Goal: Task Accomplishment & Management: Complete application form

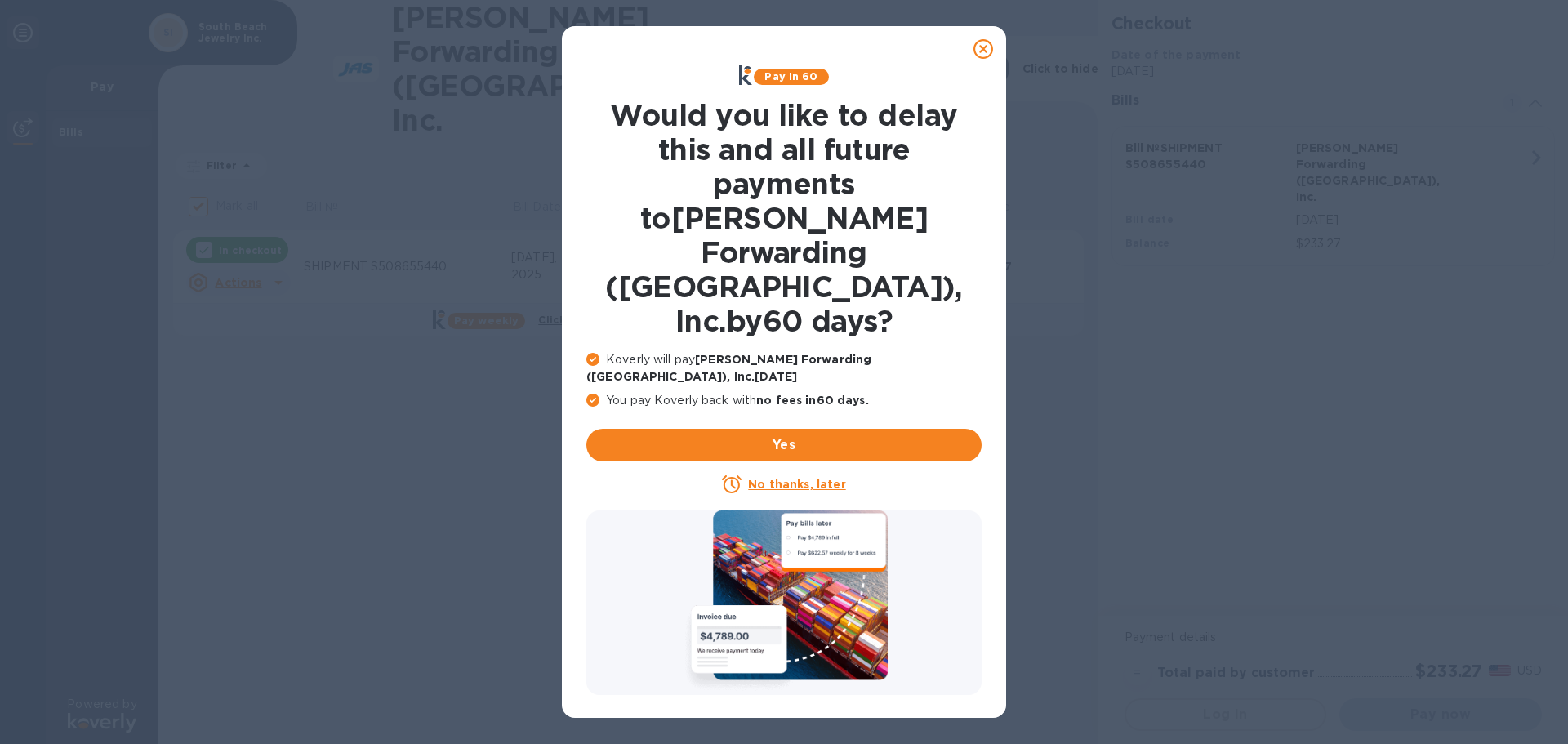
click at [831, 477] on u "No thanks, later" at bounding box center [796, 484] width 97 height 13
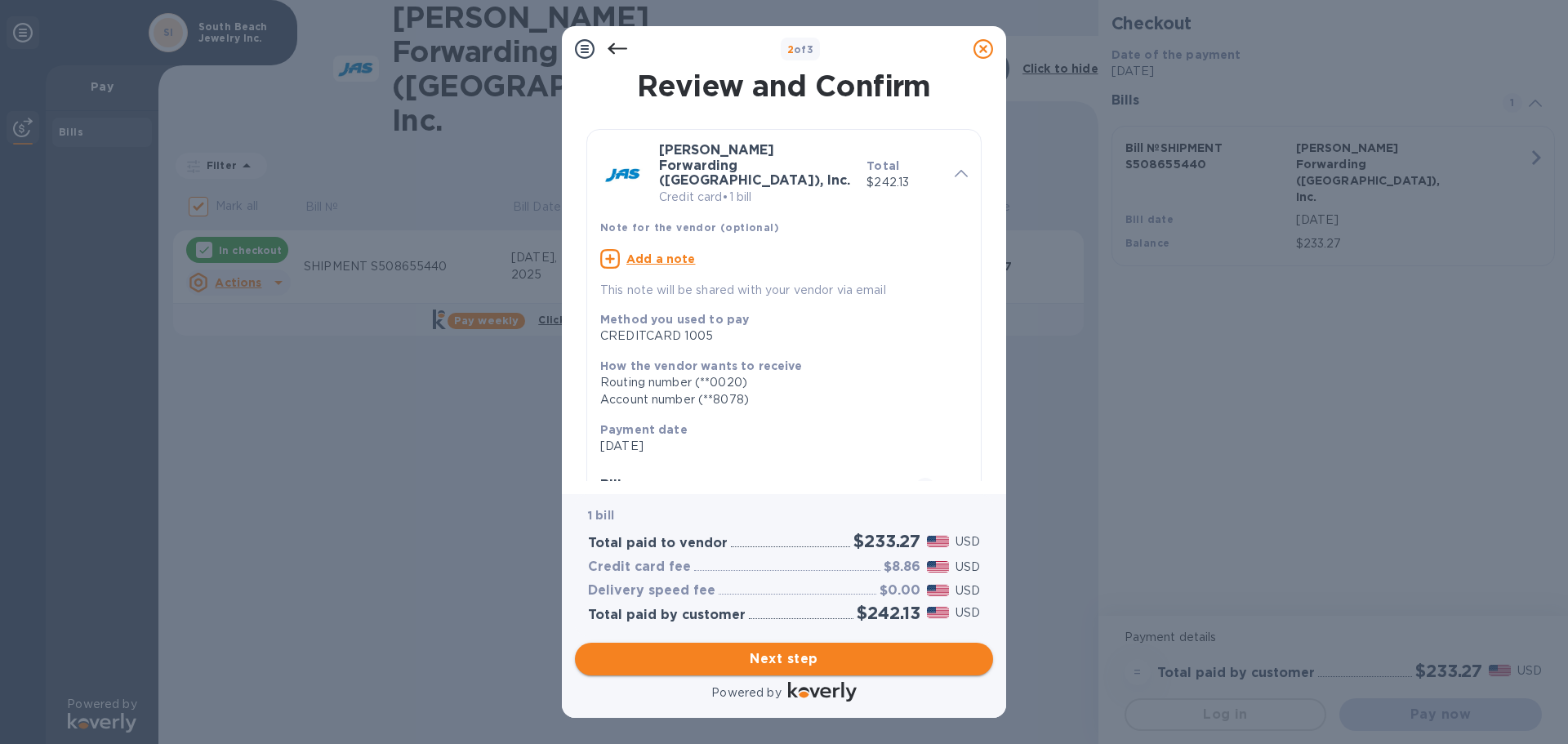
click at [809, 655] on span "Next step" at bounding box center [784, 658] width 392 height 19
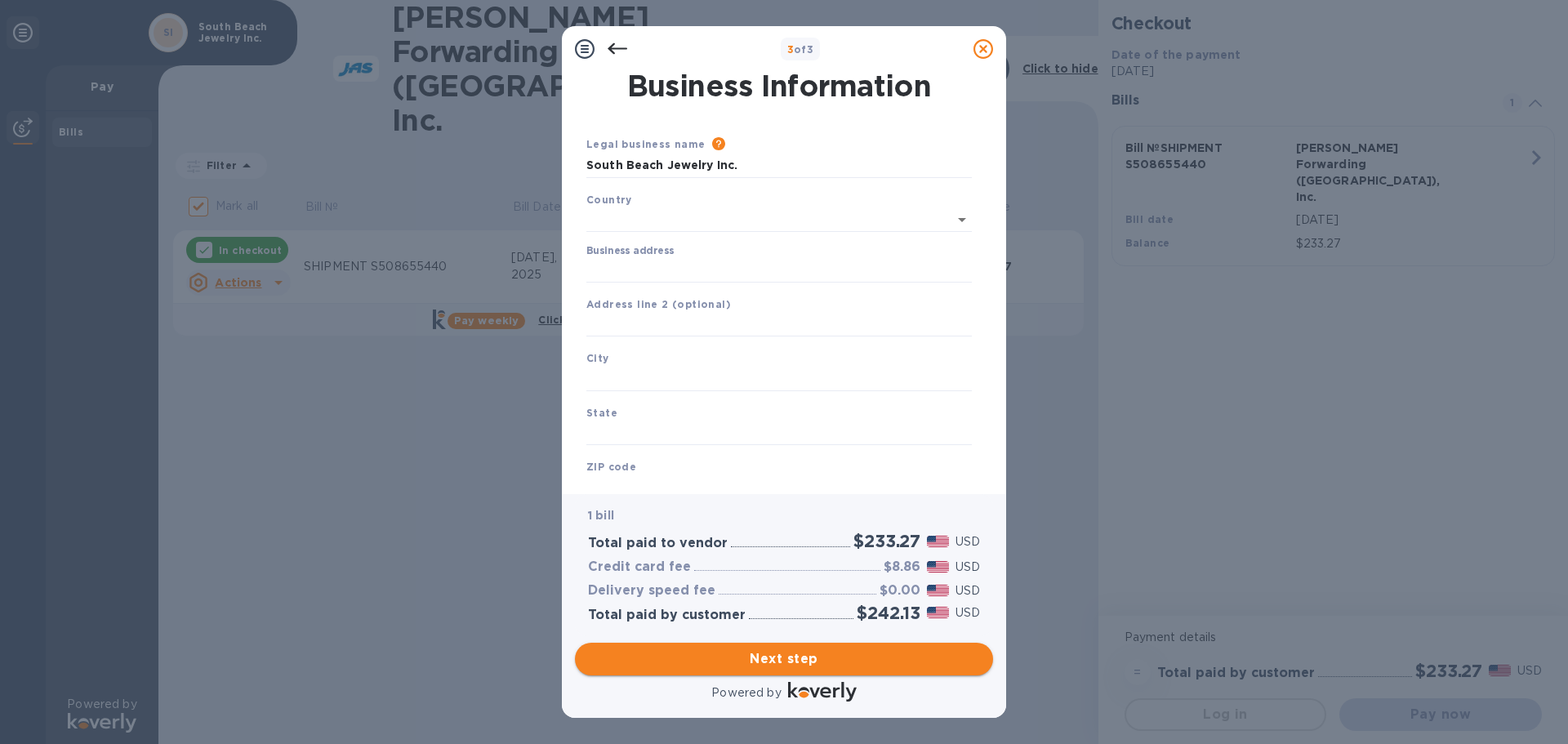
type input "[GEOGRAPHIC_DATA]"
click at [658, 262] on input "Business address" at bounding box center [779, 267] width 386 height 24
type input "[STREET_ADDRESS]"
type input "[GEOGRAPHIC_DATA]"
type input "FL"
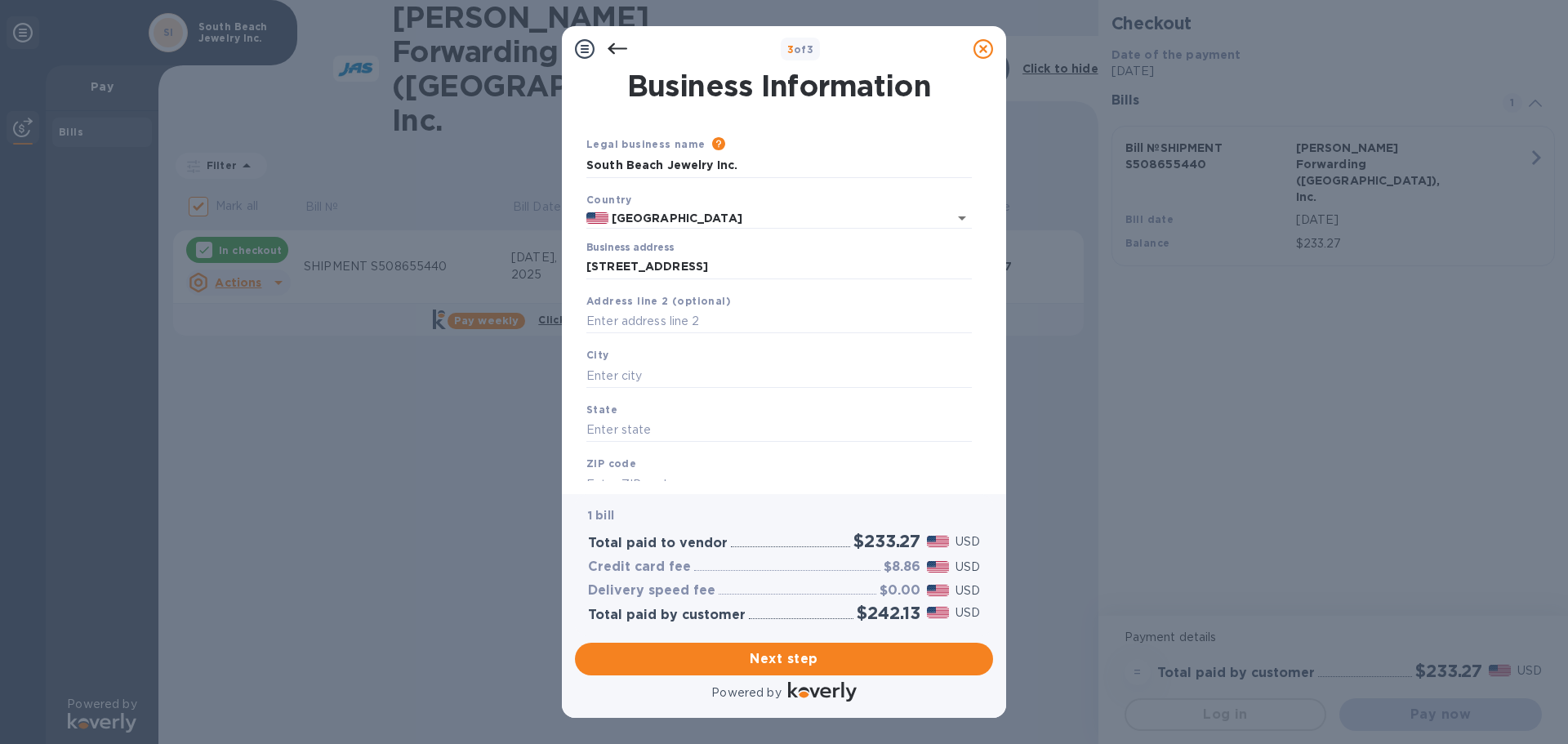
type input "32250"
click at [717, 317] on input "text" at bounding box center [779, 322] width 386 height 24
type input "Ste 105"
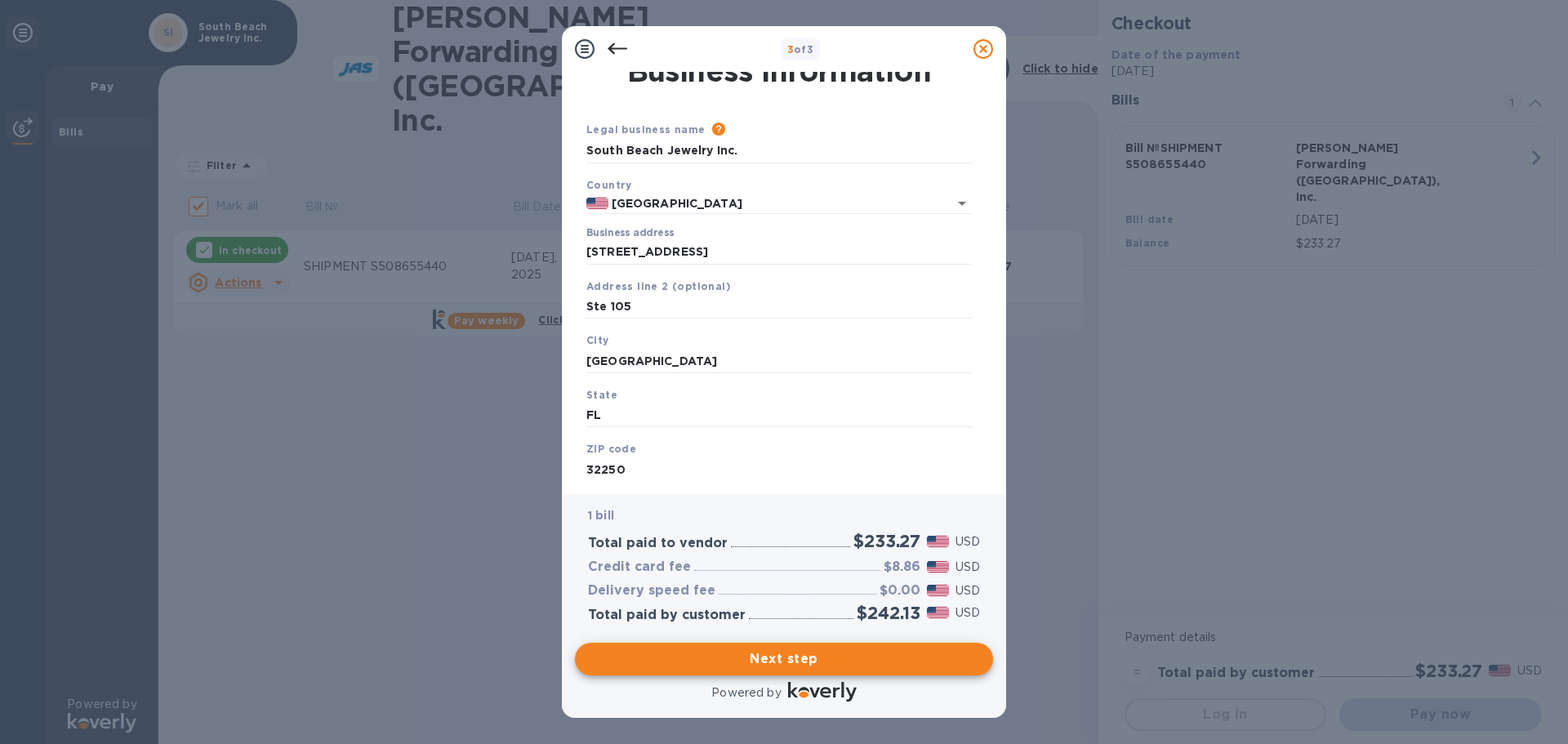
click at [706, 640] on div "Next step" at bounding box center [784, 659] width 431 height 45
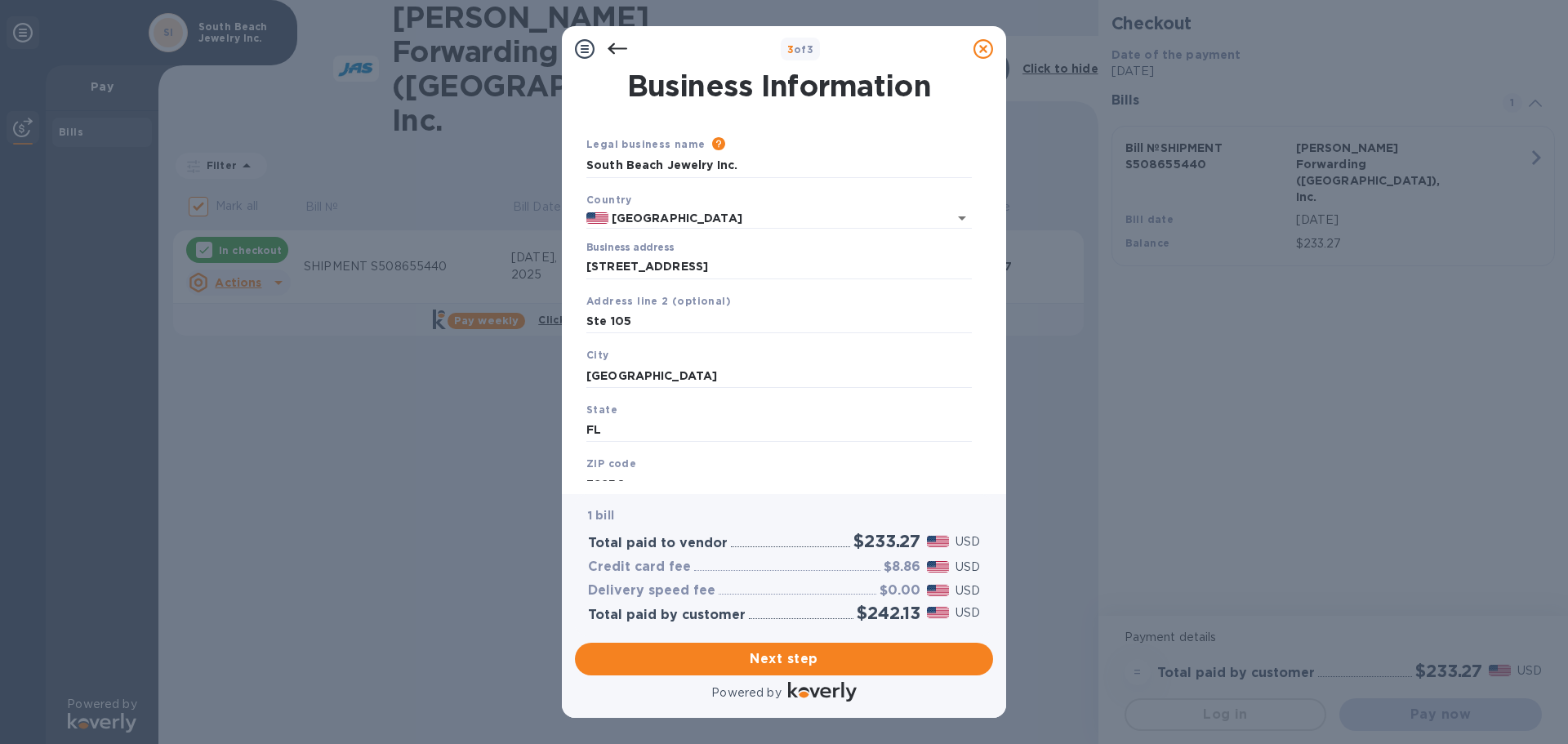
scroll to position [55, 0]
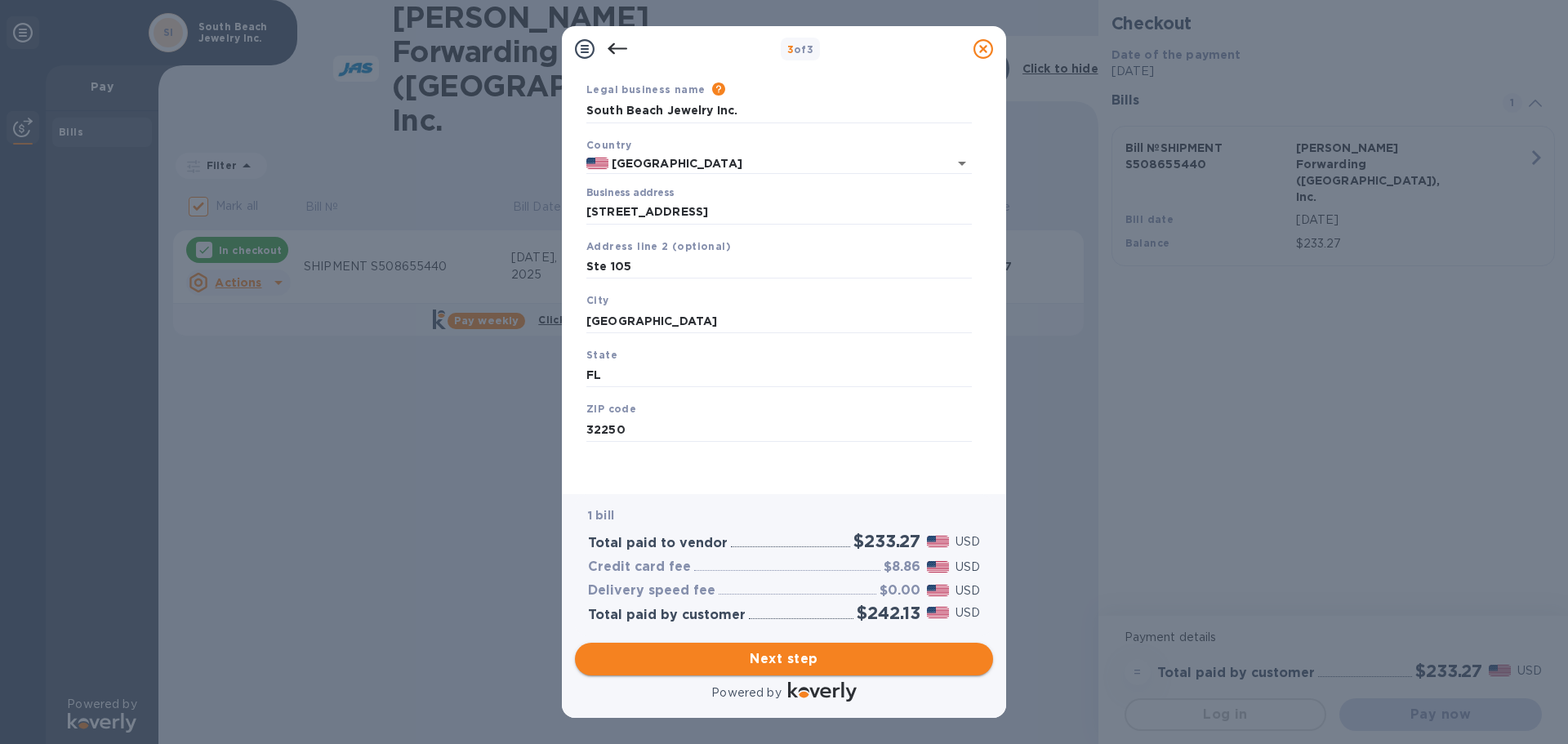
click at [894, 656] on span "Next step" at bounding box center [784, 658] width 392 height 19
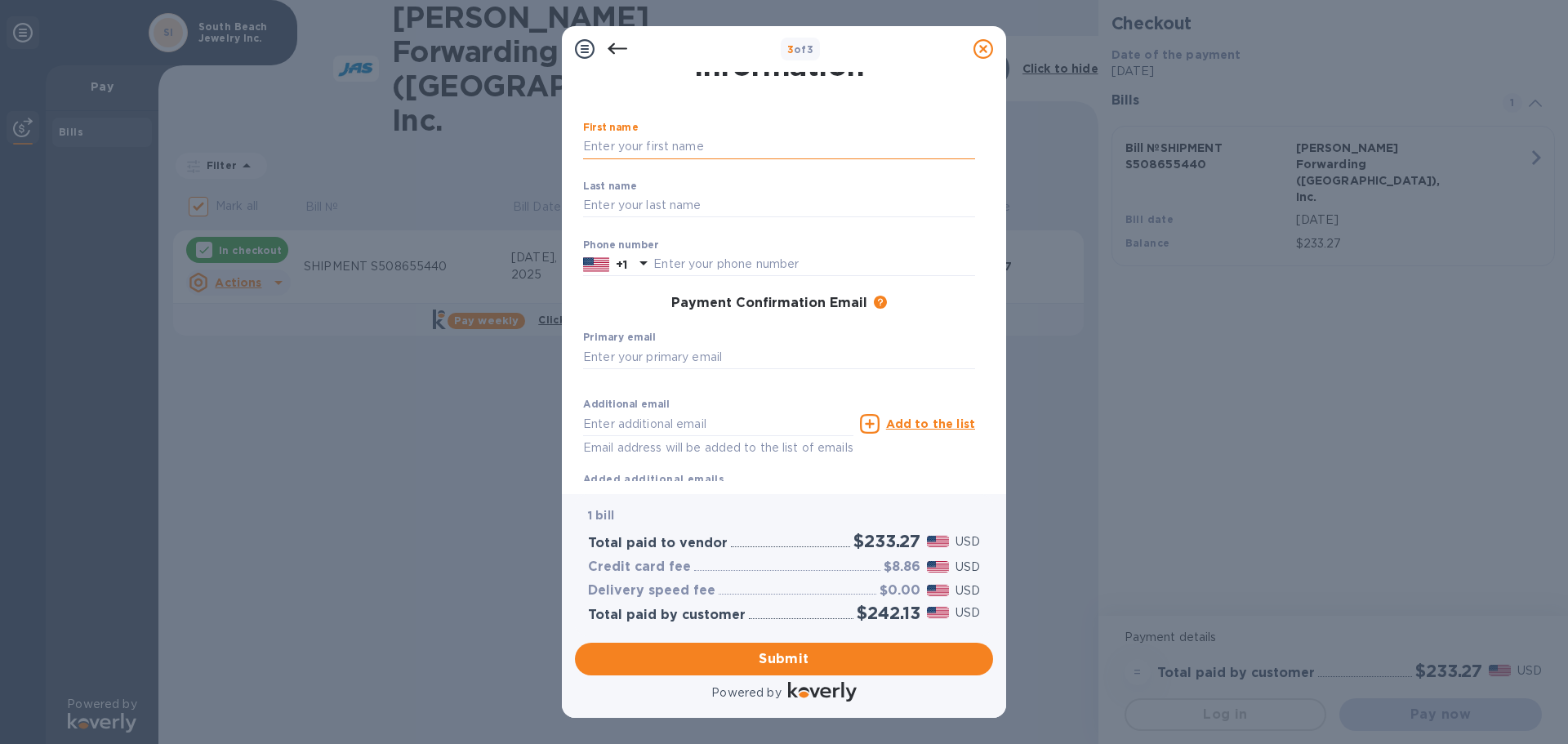
click at [630, 153] on input "text" at bounding box center [779, 146] width 392 height 24
type input "[PERSON_NAME]"
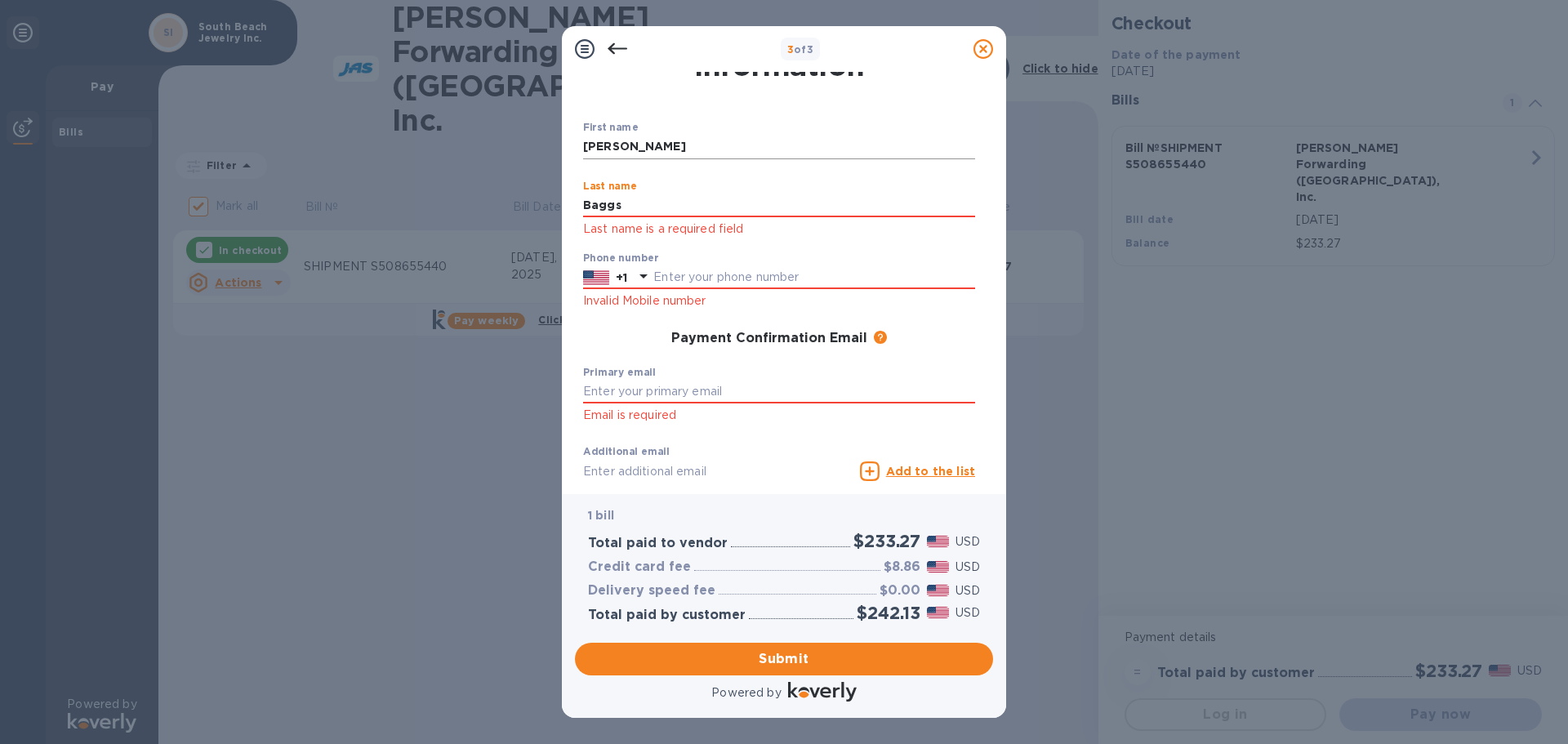
type input "Baggs"
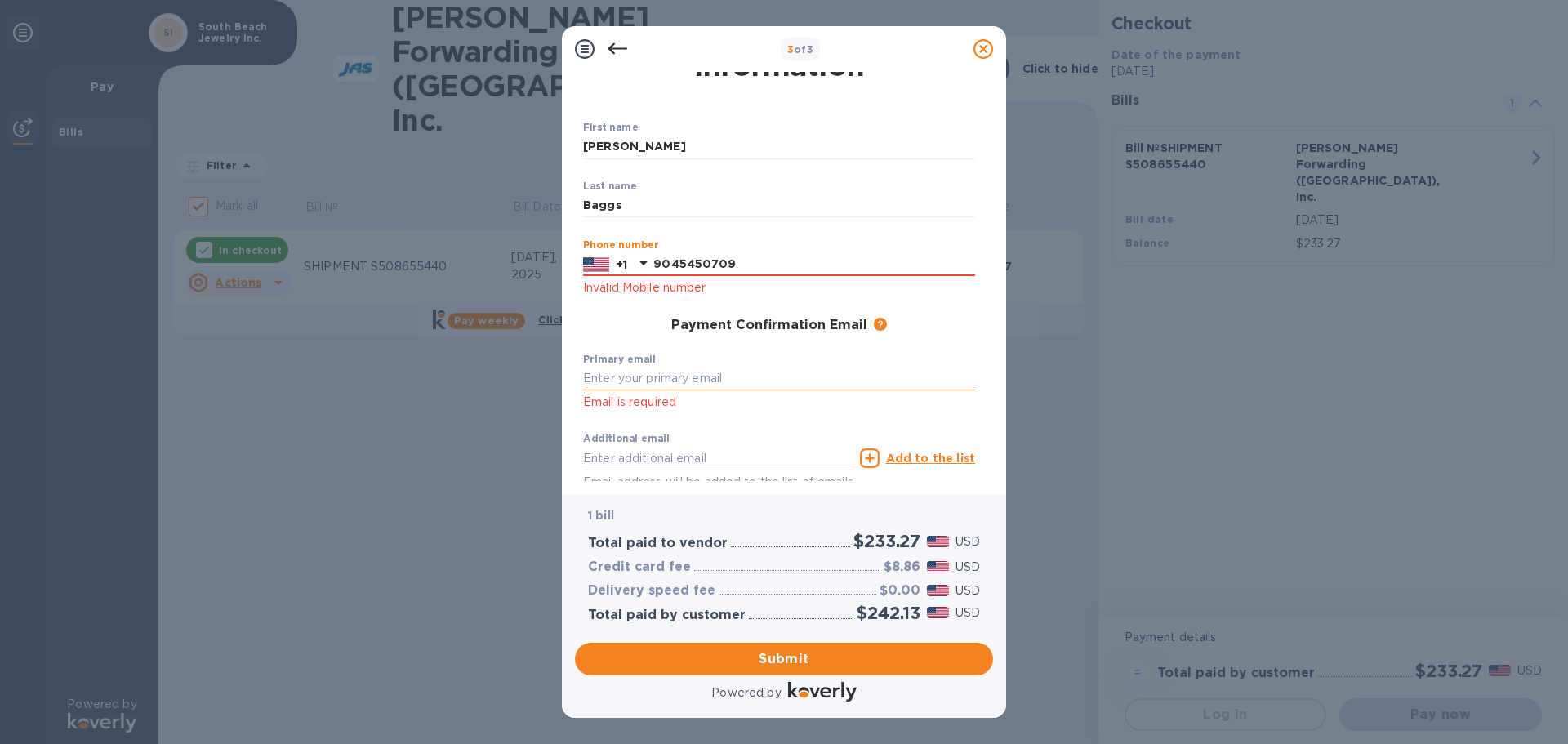
type input "9045450709"
click at [646, 374] on input "text" at bounding box center [779, 378] width 392 height 24
type input "[PERSON_NAME][EMAIL_ADDRESS][DOMAIN_NAME]"
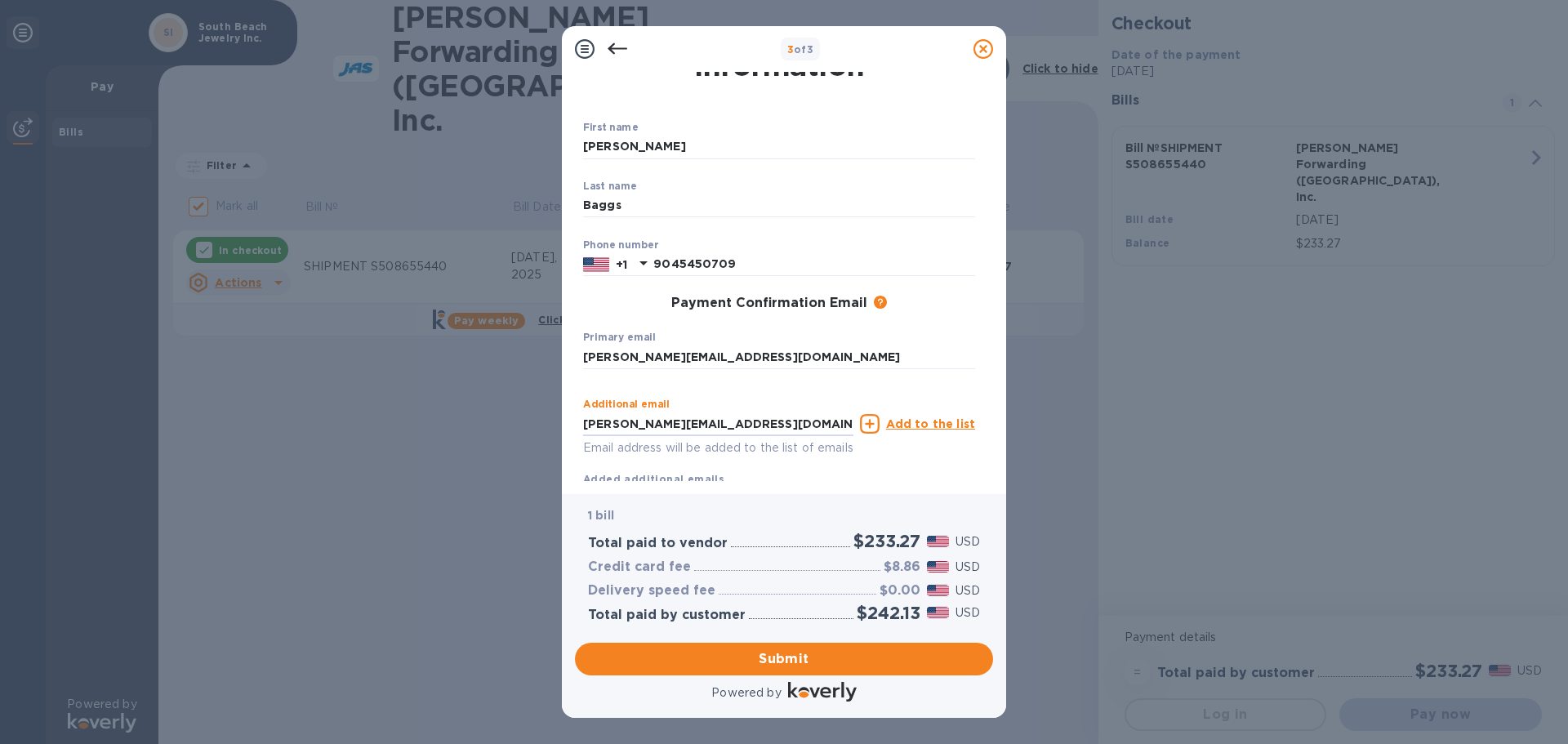
scroll to position [106, 0]
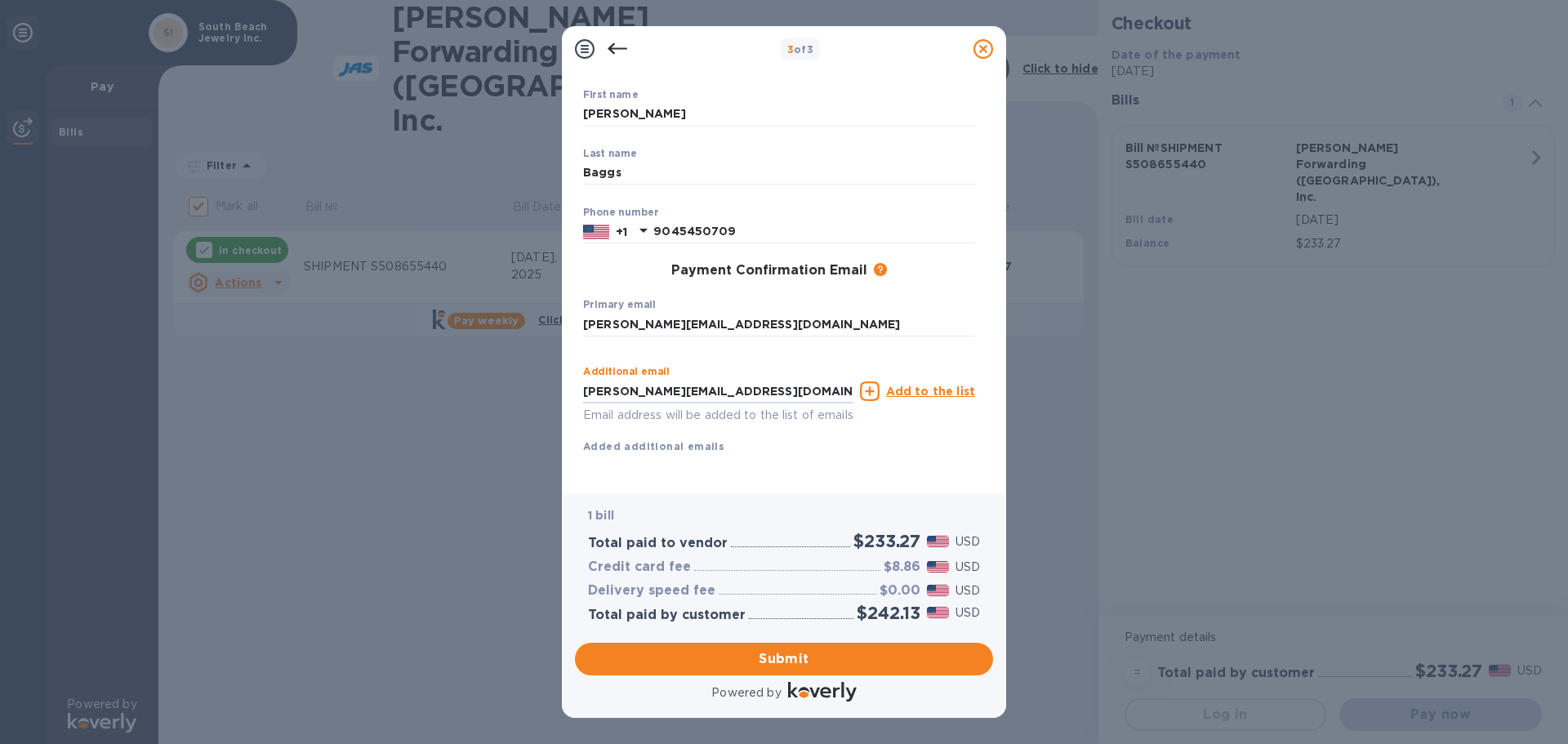
drag, startPoint x: 685, startPoint y: 366, endPoint x: 479, endPoint y: 360, distance: 206.1
click at [479, 360] on div "3 of 3 Payment Contact Information First name [PERSON_NAME] ​ Last name [PERSON…" at bounding box center [784, 372] width 1568 height 744
type input "[PERSON_NAME][EMAIL_ADDRESS][DOMAIN_NAME]"
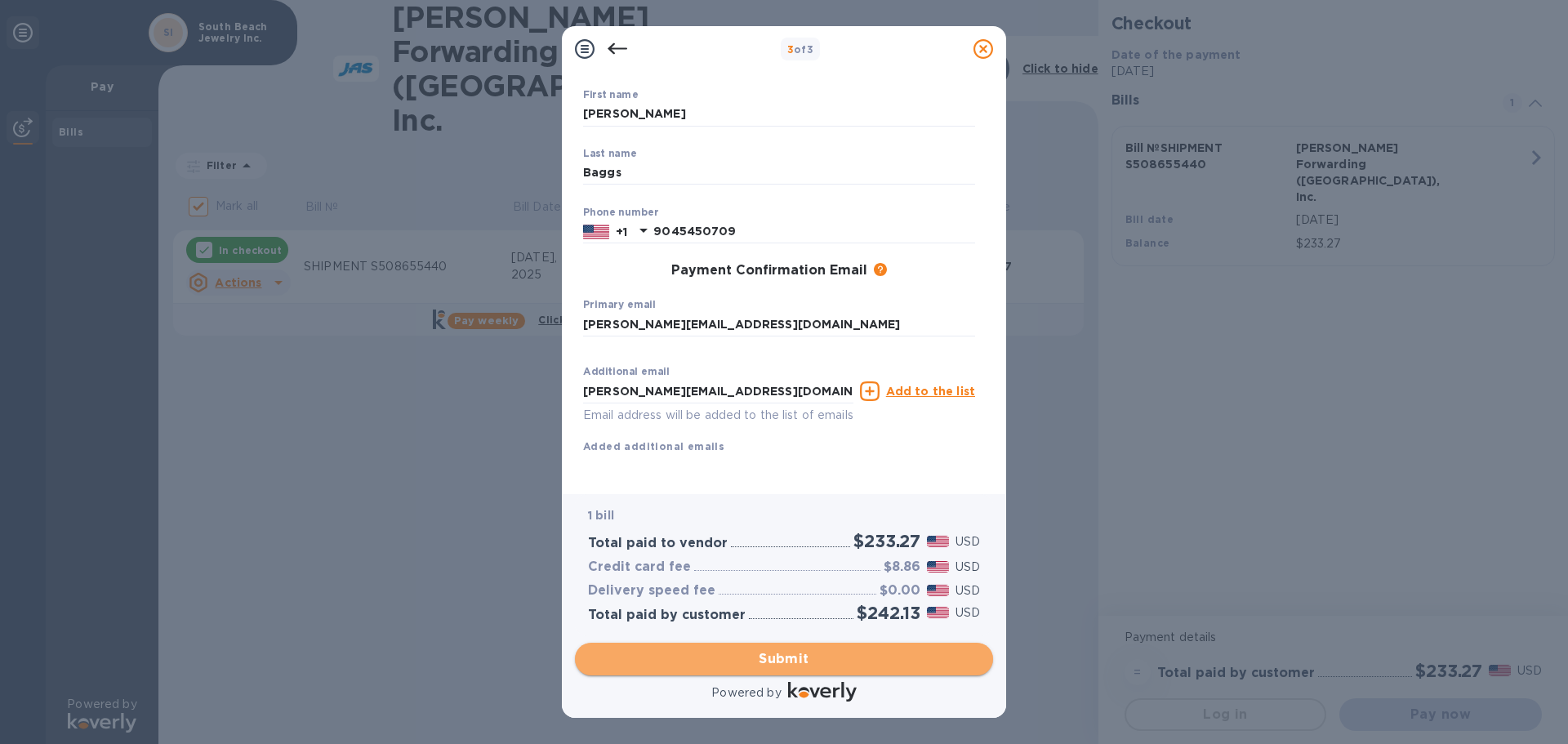
click at [802, 651] on span "Submit" at bounding box center [784, 658] width 392 height 19
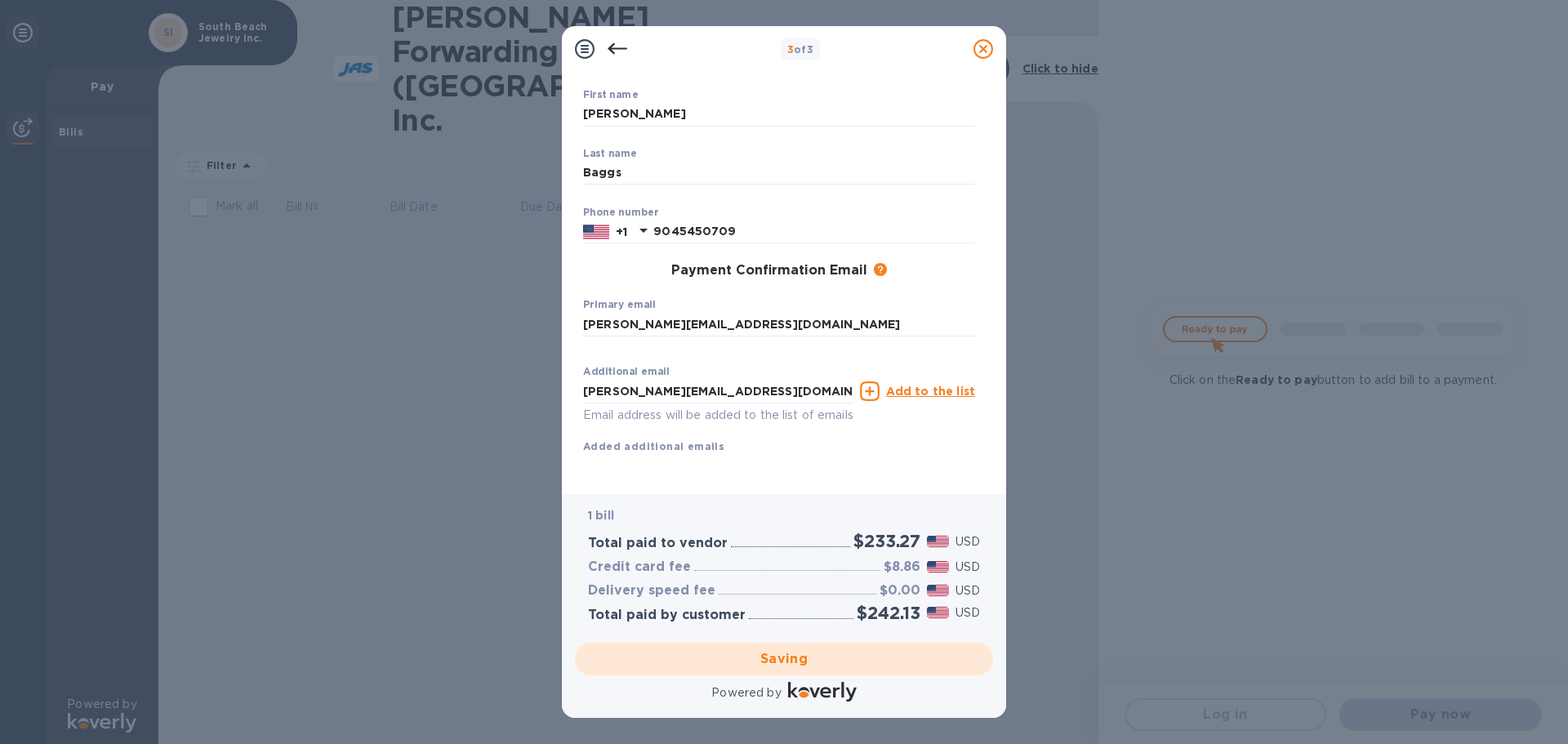
checkbox input "false"
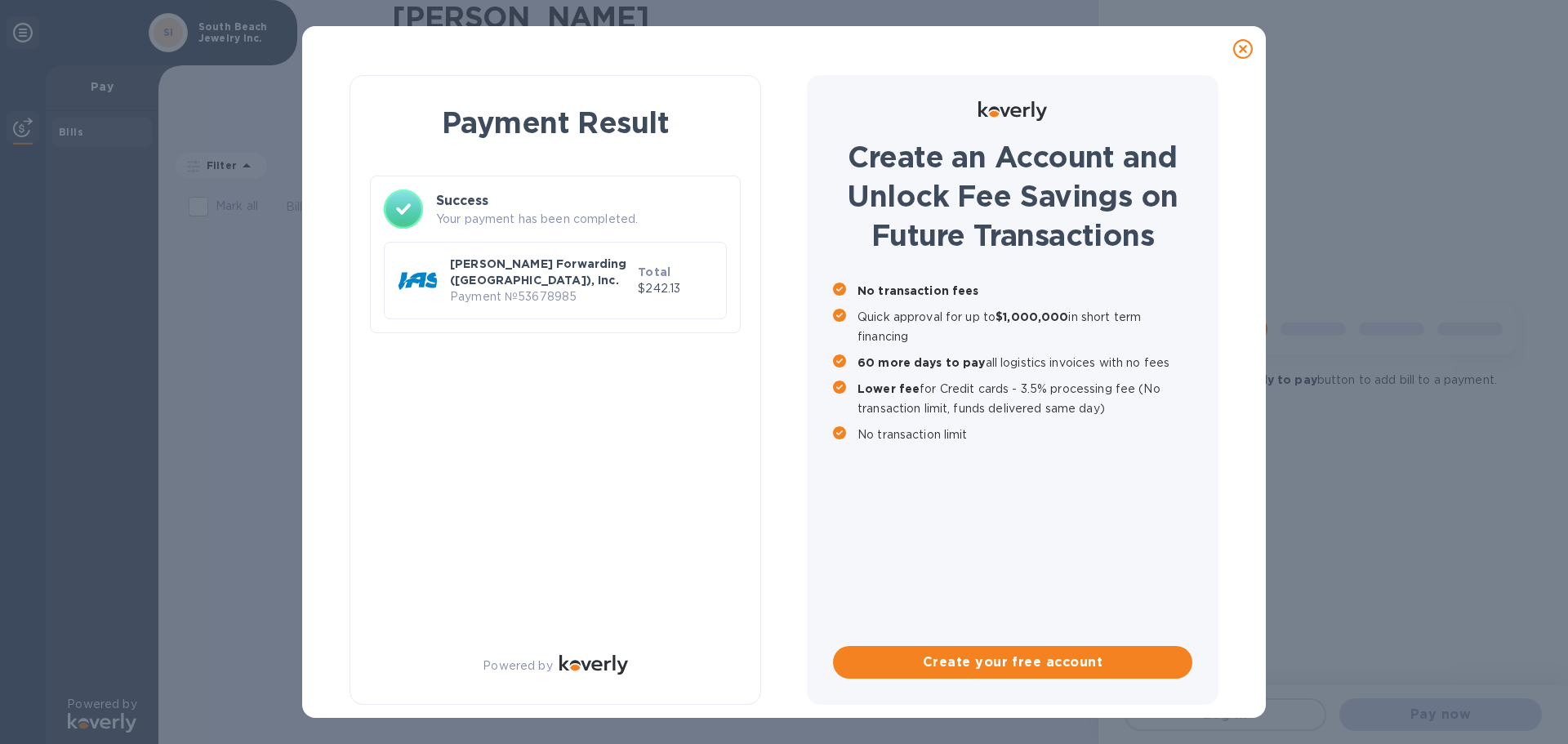
scroll to position [0, 0]
